Goal: Navigation & Orientation: Find specific page/section

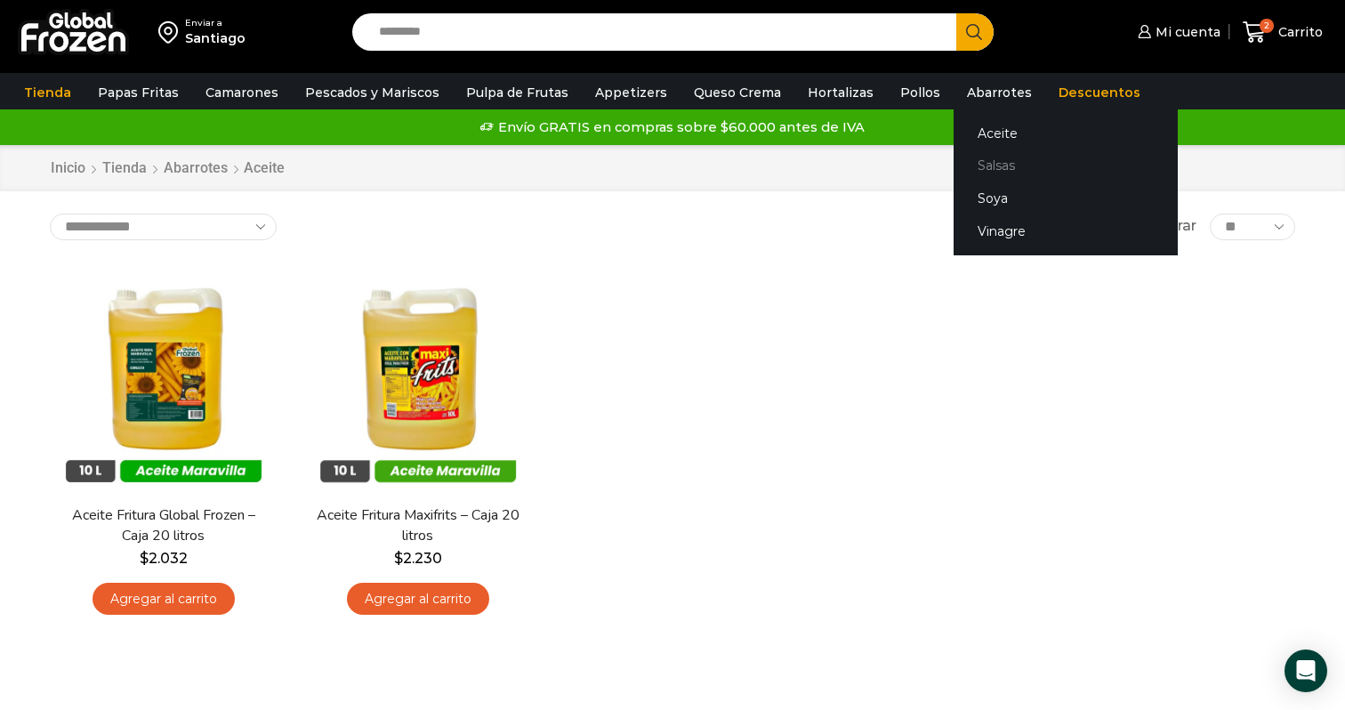
click at [968, 164] on link "Salsas" at bounding box center [1065, 165] width 224 height 33
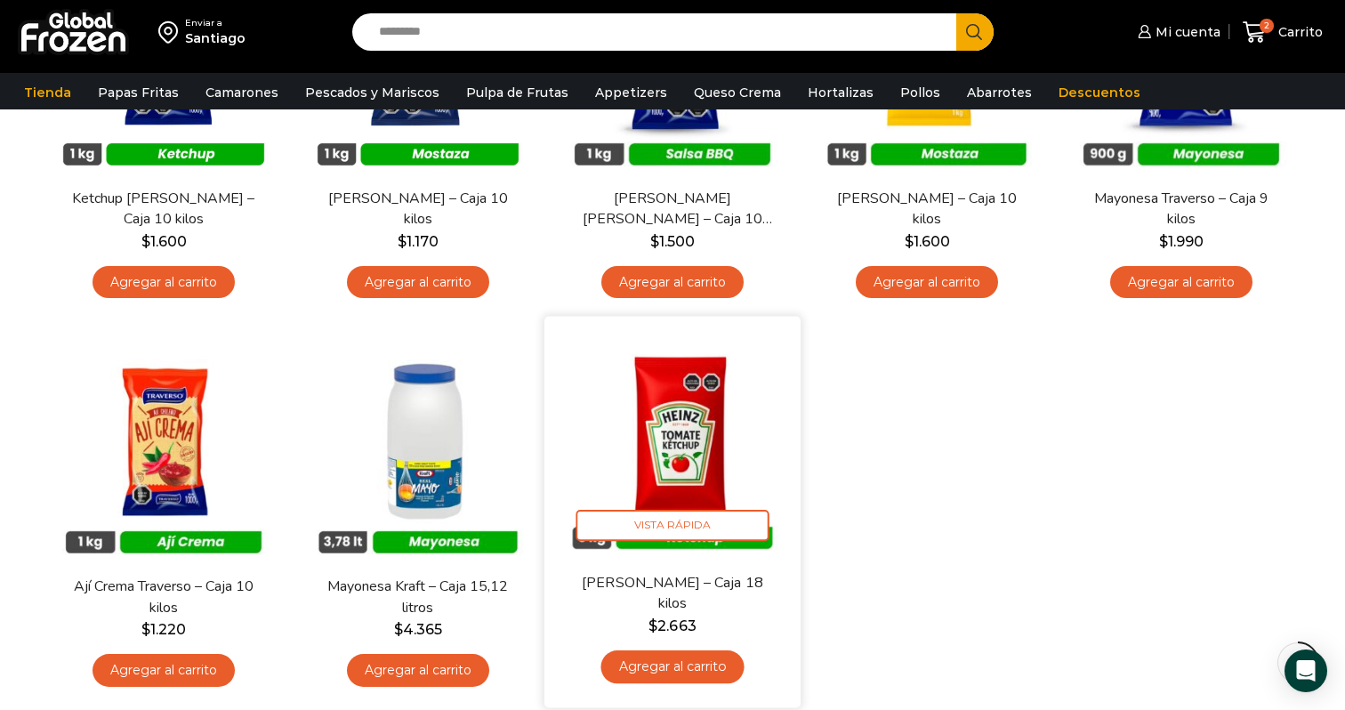
scroll to position [327, 0]
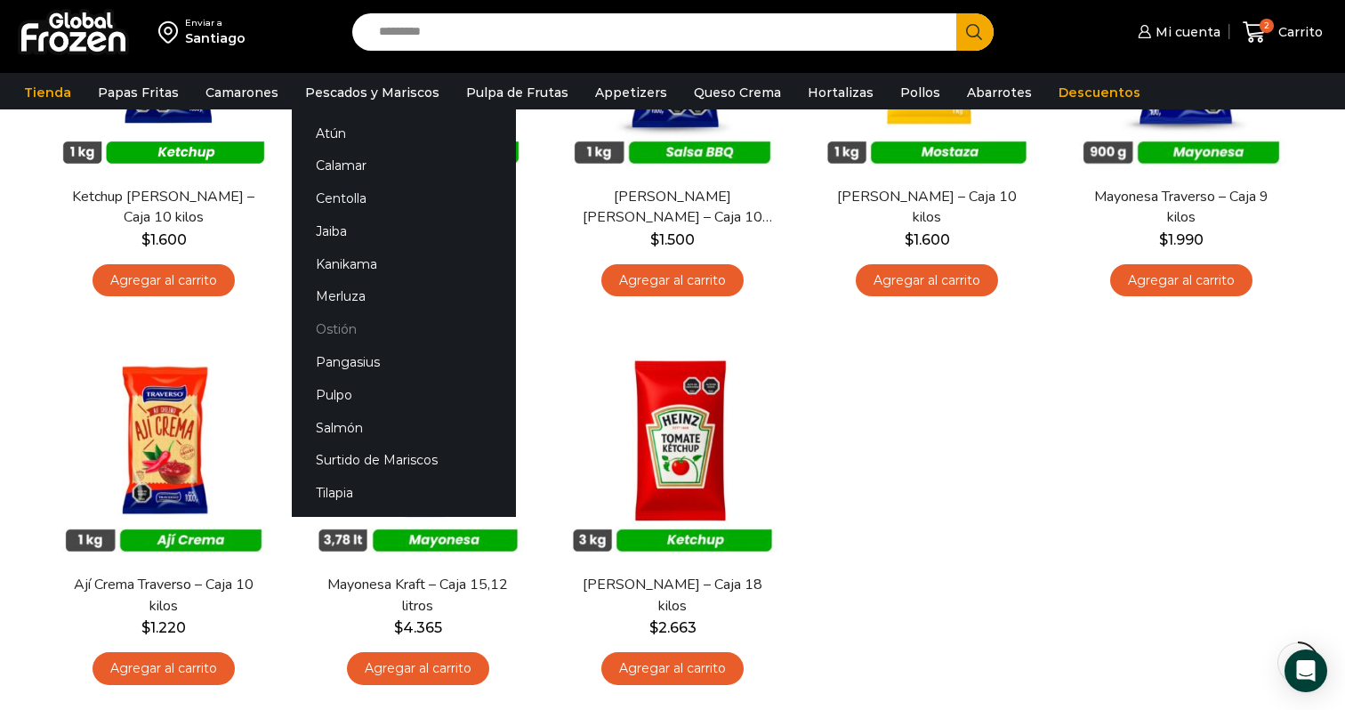
click at [337, 320] on link "Ostión" at bounding box center [404, 329] width 224 height 33
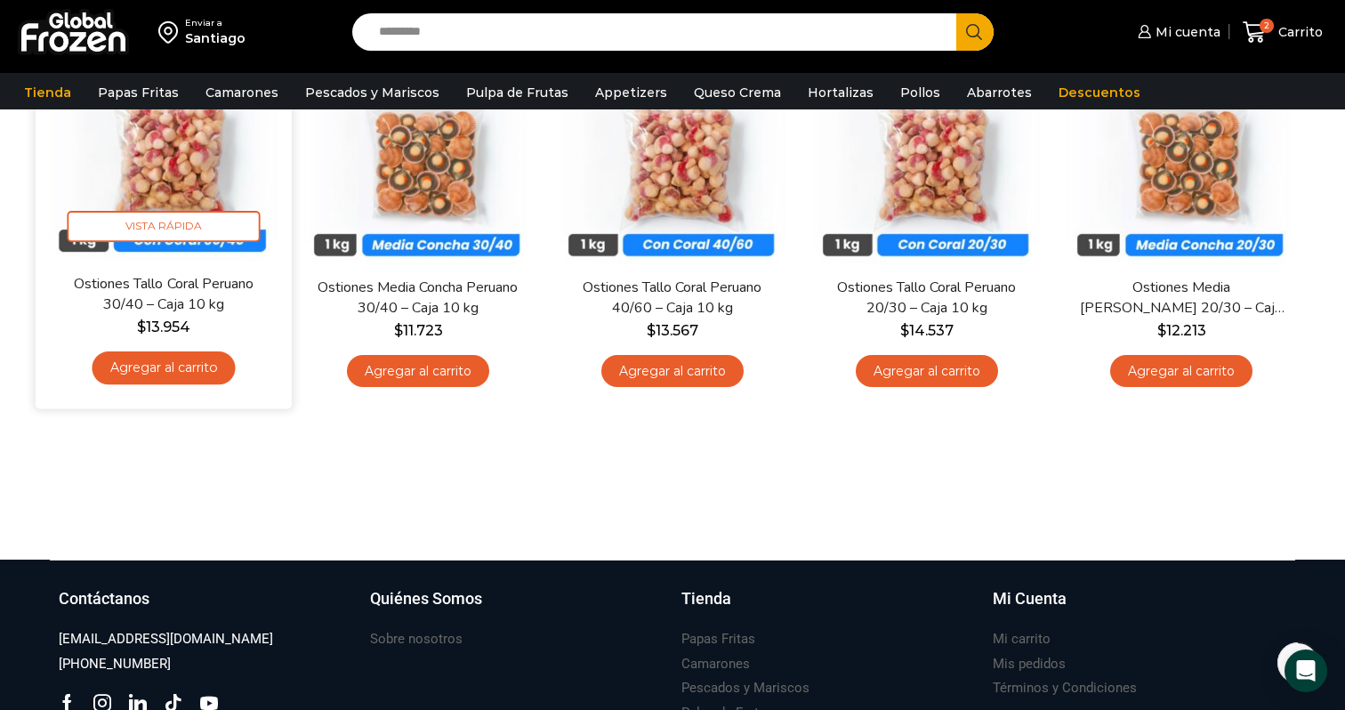
scroll to position [48, 0]
